Goal: Find specific page/section: Find specific page/section

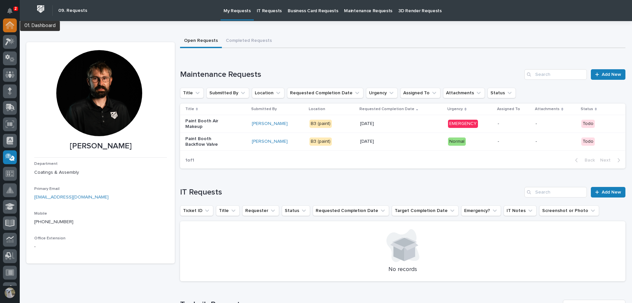
click at [14, 27] on icon at bounding box center [10, 25] width 9 height 8
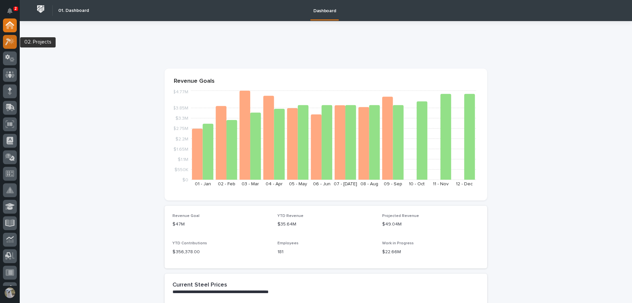
click at [4, 44] on div at bounding box center [10, 42] width 14 height 14
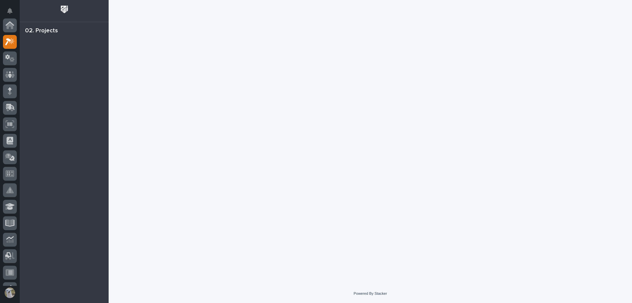
scroll to position [16, 0]
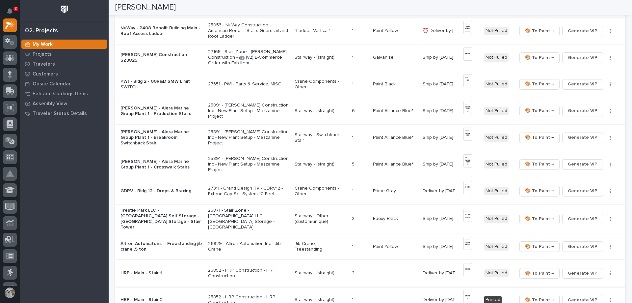
scroll to position [329, 0]
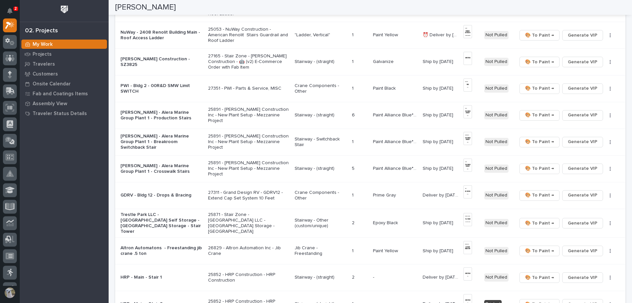
click at [173, 221] on p "Trestle Park LLC - [GEOGRAPHIC_DATA] Self Storage - [GEOGRAPHIC_DATA] Storage -…" at bounding box center [162, 223] width 82 height 22
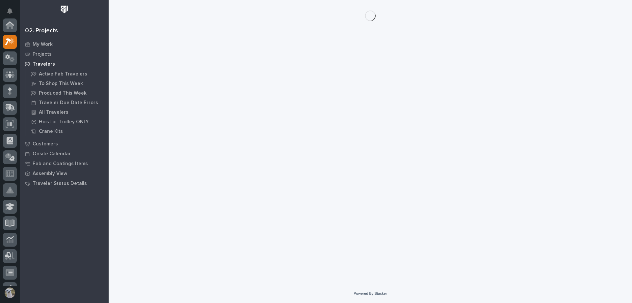
scroll to position [16, 0]
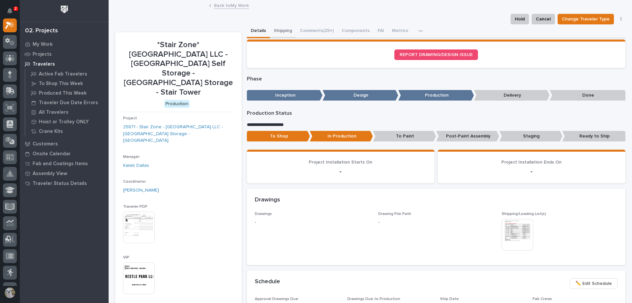
click at [283, 31] on button "Shipping" at bounding box center [283, 31] width 26 height 14
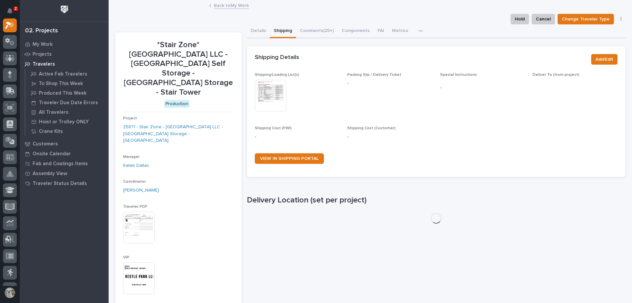
click at [274, 89] on img at bounding box center [271, 96] width 32 height 32
